Goal: Contribute content: Add original content to the website for others to see

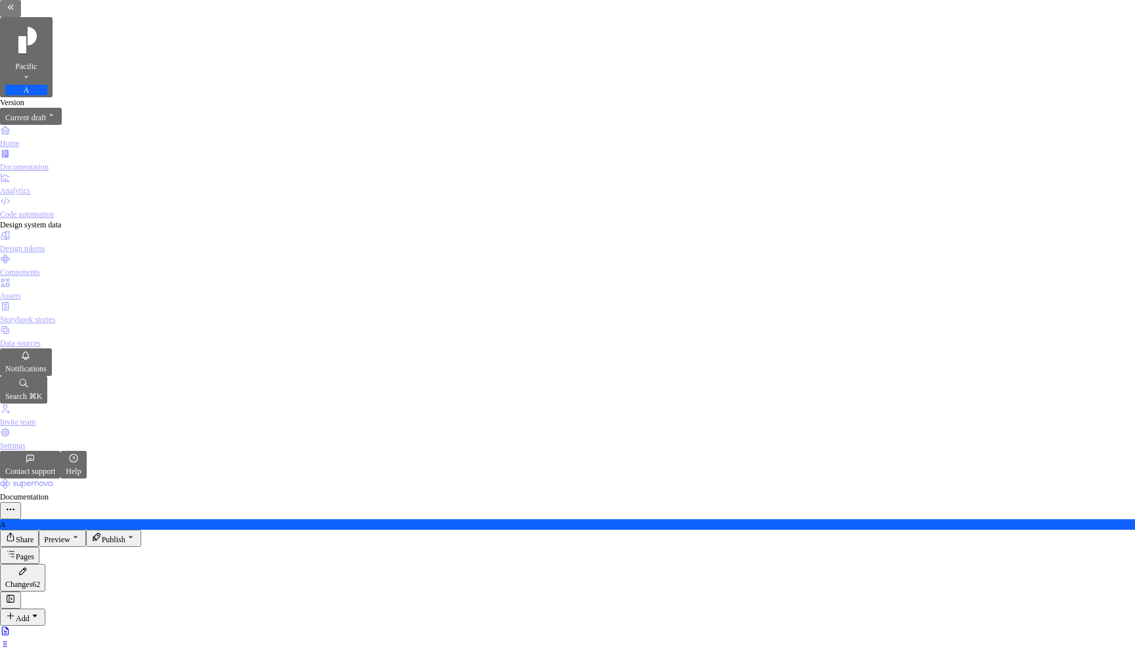
click at [69, 324] on div "Data sources" at bounding box center [567, 336] width 1135 height 24
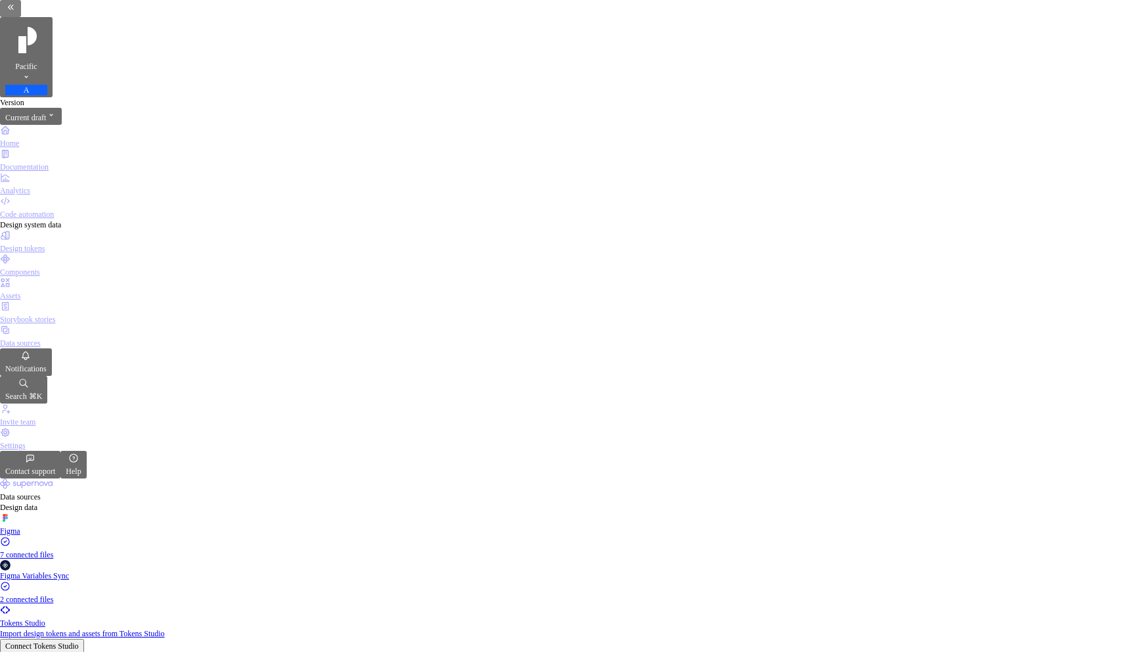
click at [62, 148] on div "Documentation" at bounding box center [567, 160] width 1135 height 24
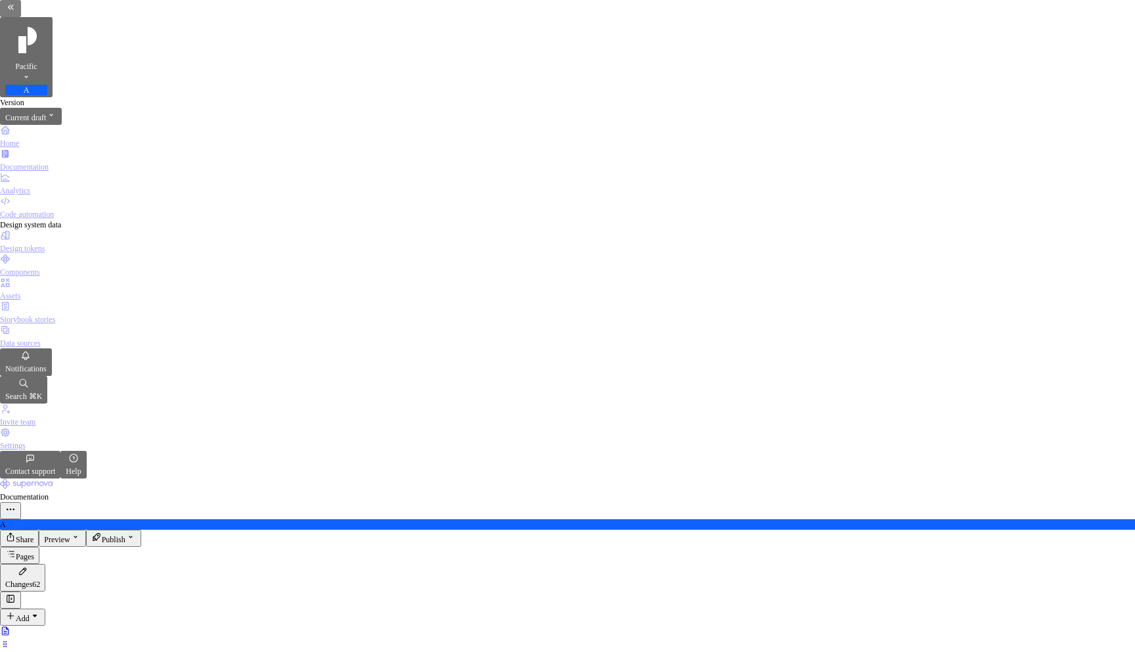
scroll to position [244, 0]
type textarea "*"
click at [618, 379] on icon "button" at bounding box center [623, 382] width 11 height 11
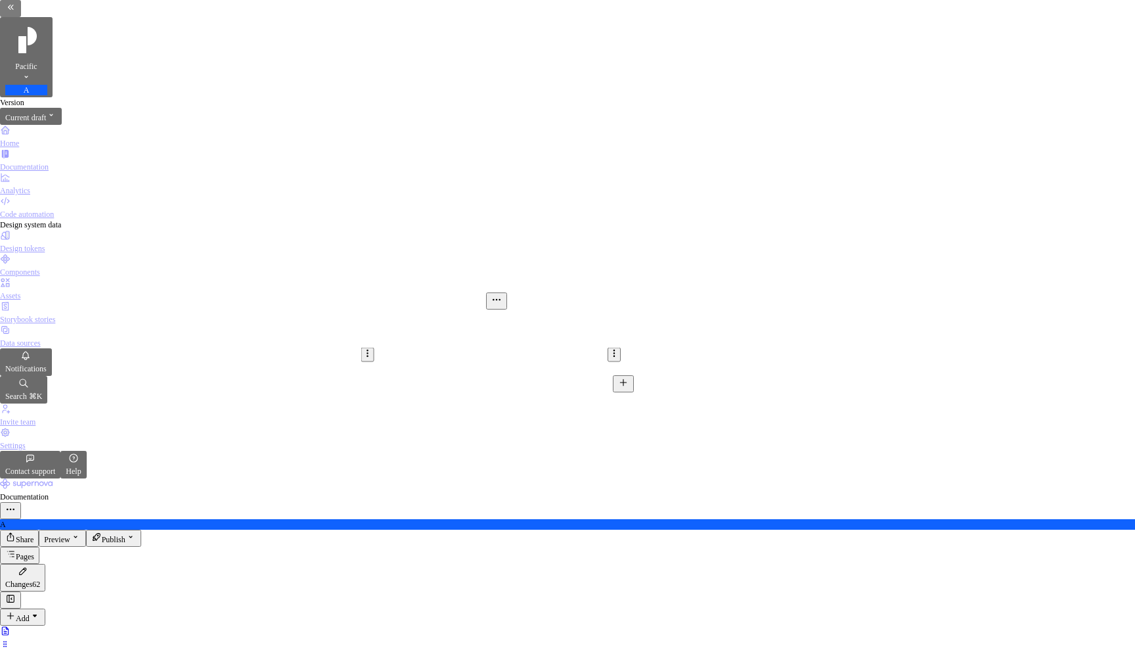
scroll to position [4322, 0]
click at [368, 391] on html "Pacific A Version Current draft Home Documentation Analytics Code automation De…" at bounding box center [567, 326] width 1135 height 652
click at [416, 510] on div "Delete row" at bounding box center [392, 515] width 50 height 11
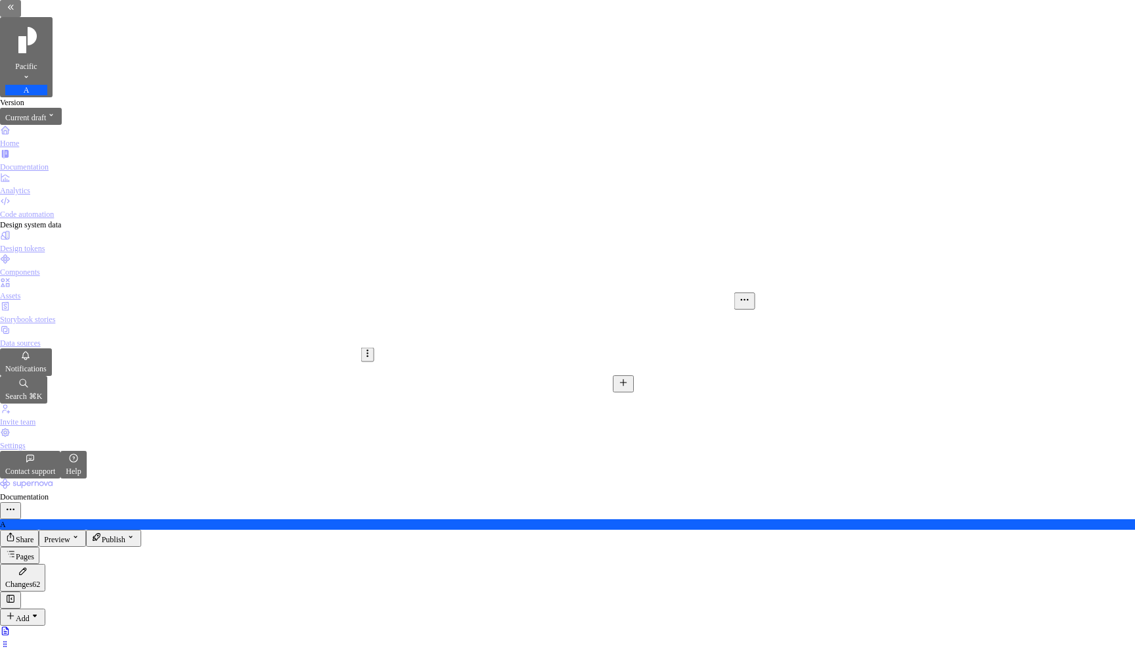
click at [618, 378] on icon "button" at bounding box center [623, 382] width 11 height 11
drag, startPoint x: 711, startPoint y: 392, endPoint x: 772, endPoint y: 405, distance: 62.5
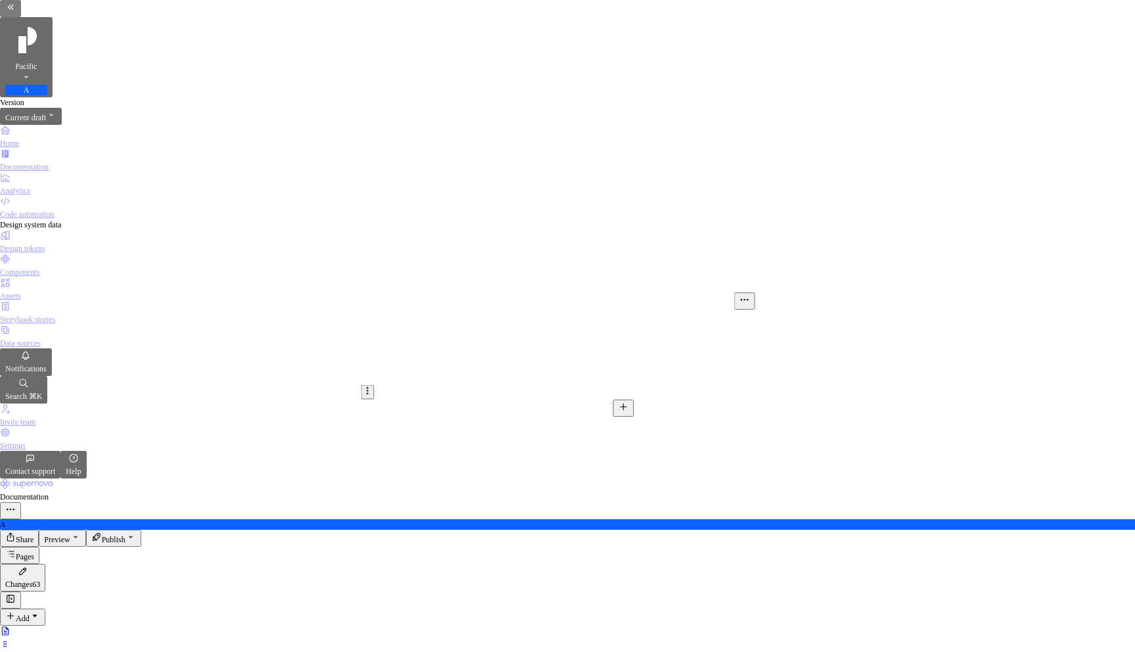
drag, startPoint x: 776, startPoint y: 390, endPoint x: 833, endPoint y: 388, distance: 57.2
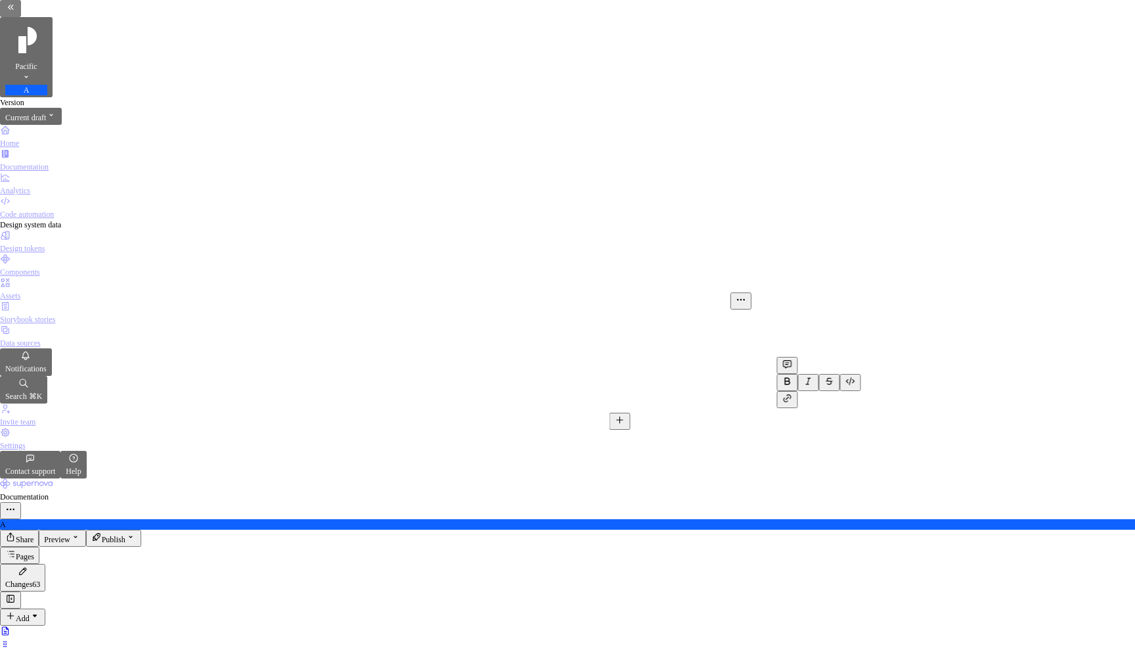
click at [861, 374] on button "button" at bounding box center [850, 382] width 21 height 17
type textarea "*"
drag, startPoint x: 705, startPoint y: 391, endPoint x: 748, endPoint y: 386, distance: 43.6
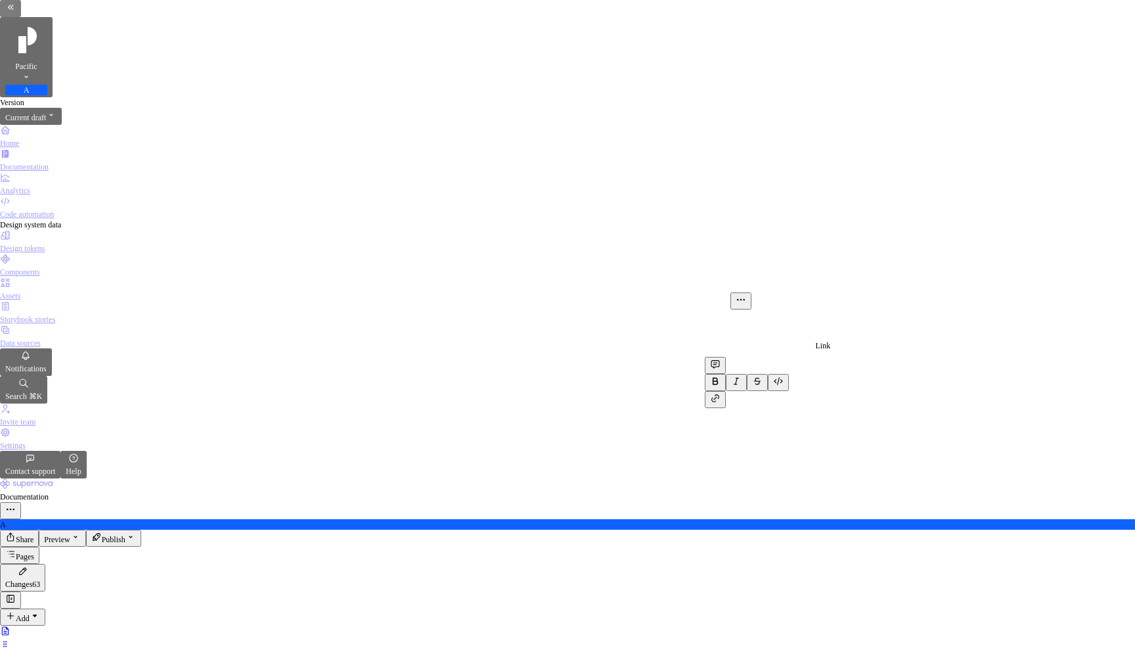
click at [726, 391] on button "button" at bounding box center [715, 399] width 21 height 17
type input "pill"
click at [534, 212] on div "Status pill" at bounding box center [497, 217] width 102 height 11
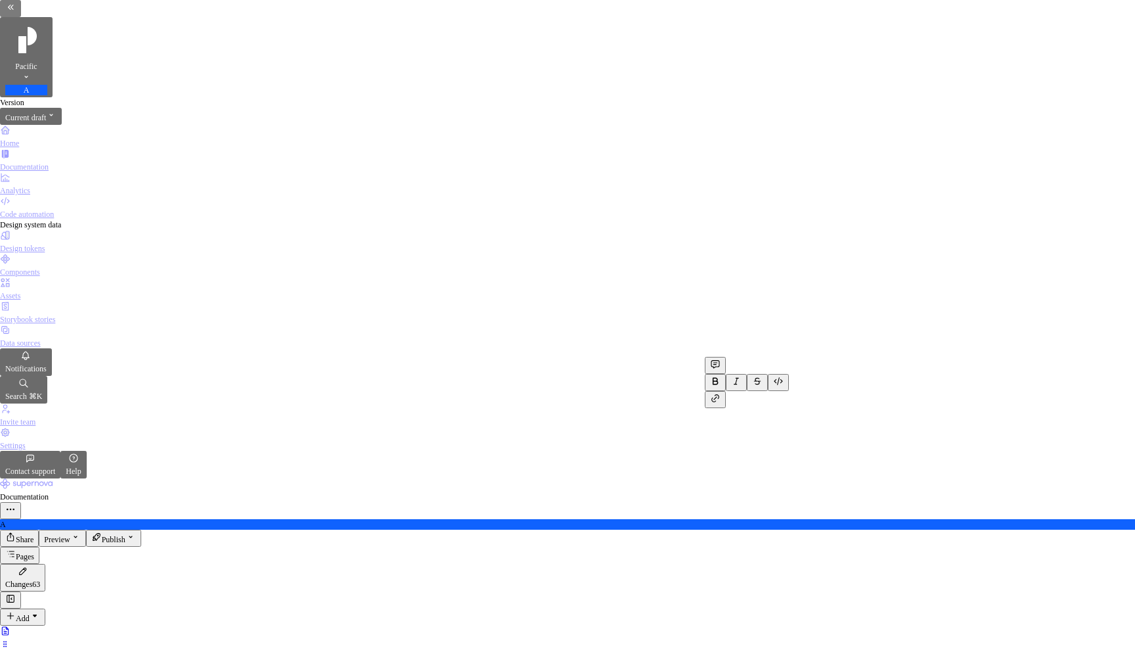
click at [887, 45] on html "Pacific A Version Current draft Home Documentation Analytics Code automation De…" at bounding box center [567, 326] width 1135 height 652
click at [1027, 139] on div "Ready for publish" at bounding box center [1021, 151] width 59 height 24
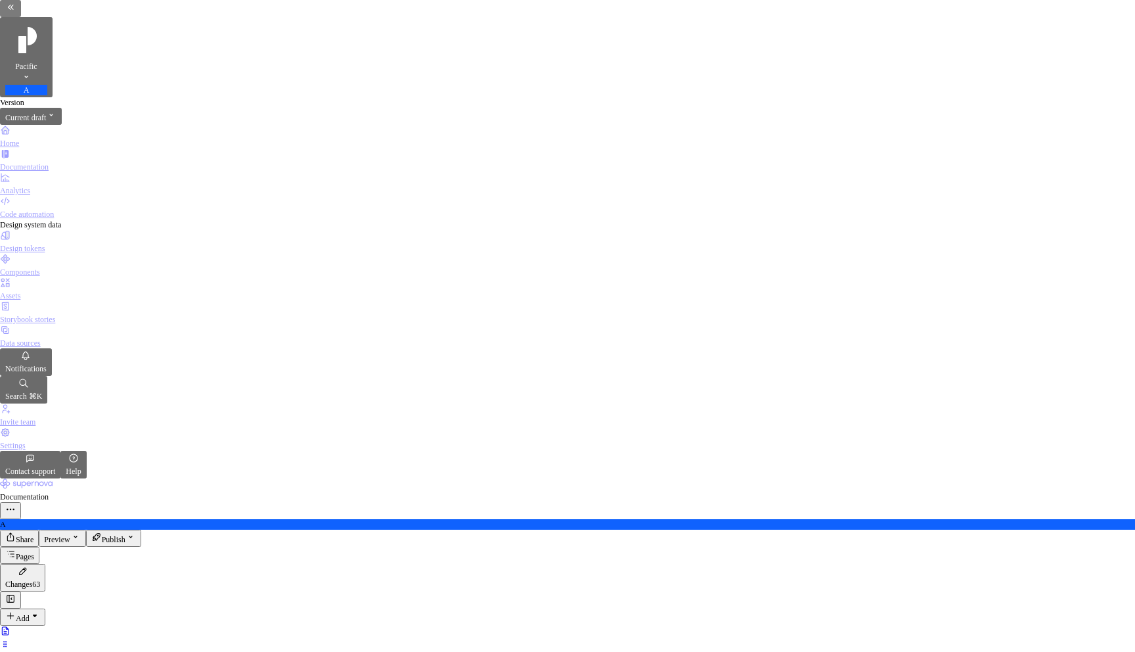
click at [47, 338] on div "Data sources" at bounding box center [567, 343] width 1135 height 11
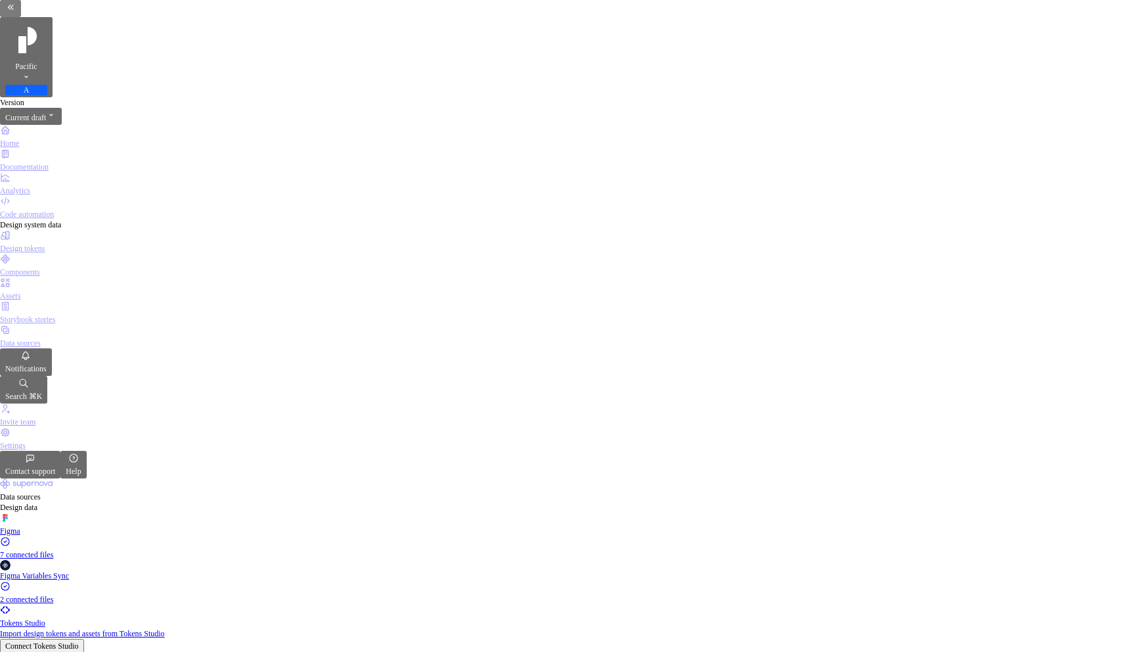
click at [71, 162] on div "Documentation" at bounding box center [567, 167] width 1135 height 11
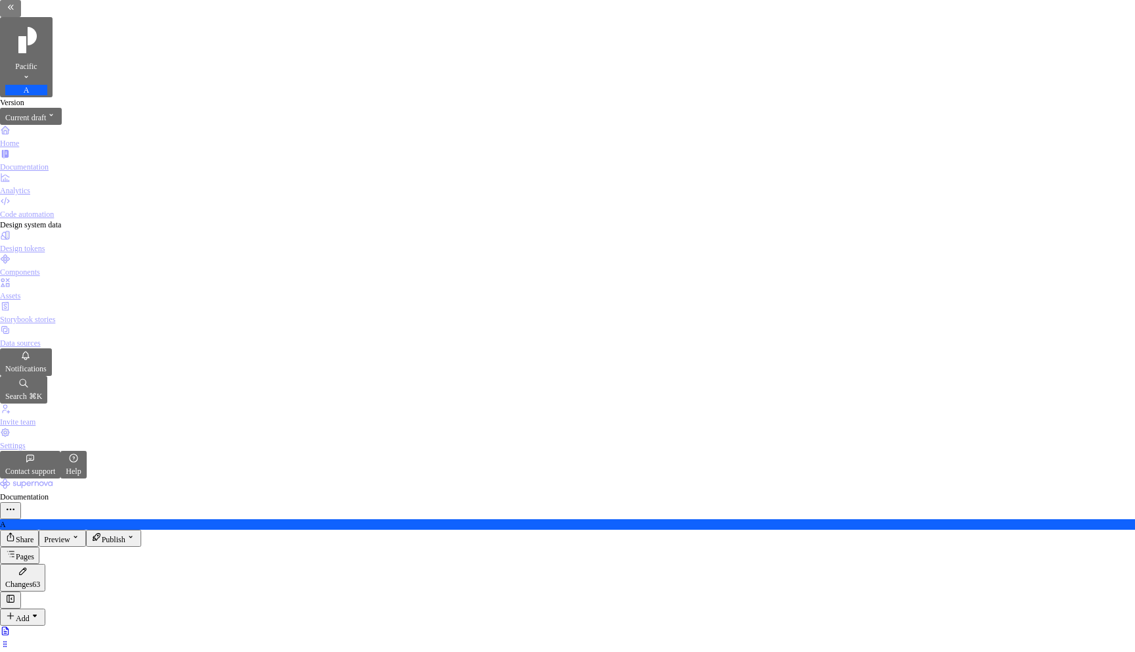
type textarea "*"
